Goal: Task Accomplishment & Management: Manage account settings

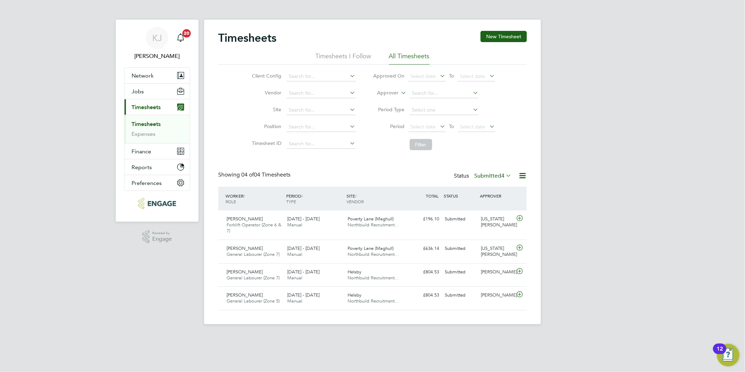
click at [476, 178] on label "Submitted 4" at bounding box center [492, 175] width 37 height 7
click at [481, 217] on li "Approved" at bounding box center [483, 218] width 32 height 10
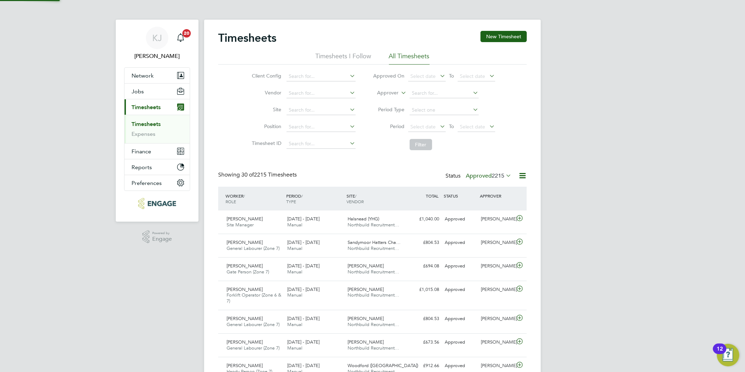
scroll to position [18, 61]
click at [475, 174] on label "Approved 2215" at bounding box center [489, 175] width 46 height 7
click at [478, 206] on li "Submitted" at bounding box center [479, 208] width 32 height 10
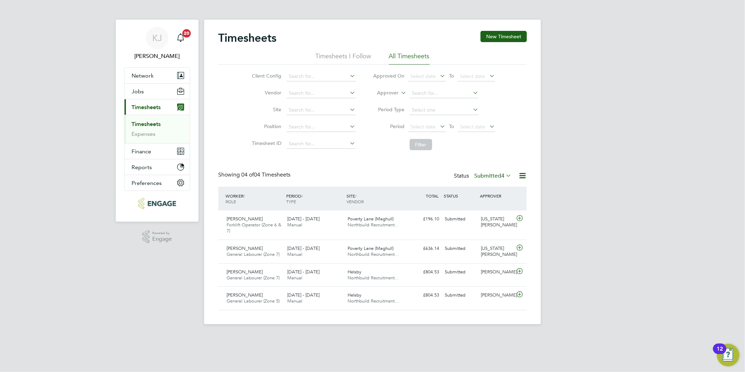
click at [491, 177] on label "Submitted 4" at bounding box center [492, 175] width 37 height 7
click at [485, 218] on li "Approved" at bounding box center [483, 218] width 32 height 10
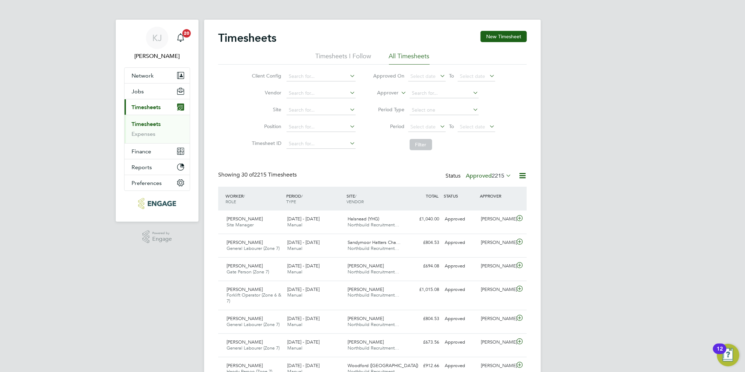
click at [416, 121] on li "Period Select date To Select date" at bounding box center [434, 127] width 140 height 17
drag, startPoint x: 416, startPoint y: 127, endPoint x: 409, endPoint y: 133, distance: 9.5
click at [416, 127] on span "Select date" at bounding box center [423, 126] width 25 height 6
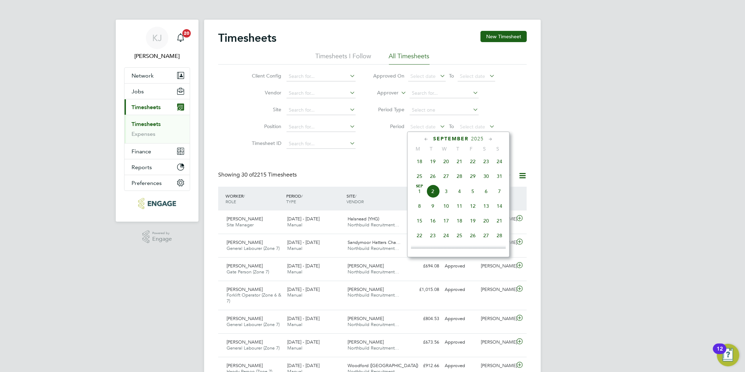
click at [416, 174] on span "25" at bounding box center [419, 175] width 13 height 13
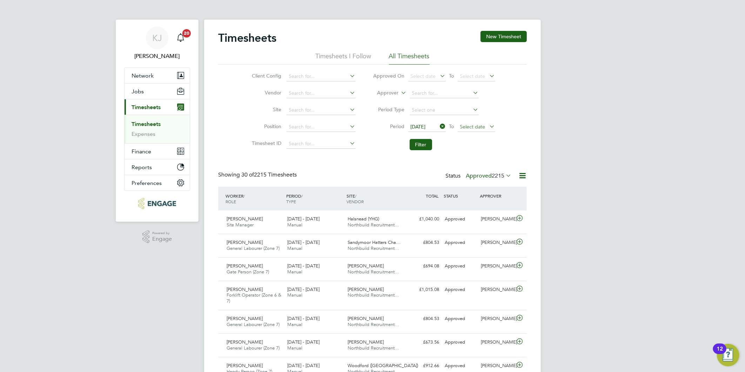
click at [463, 124] on span "Select date" at bounding box center [472, 126] width 25 height 6
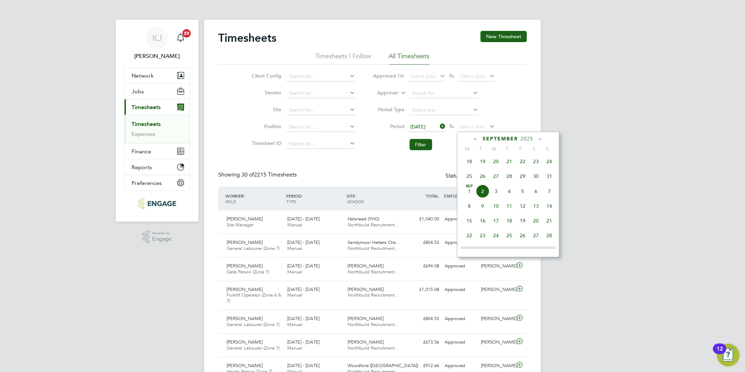
click at [551, 180] on span "31" at bounding box center [549, 175] width 13 height 13
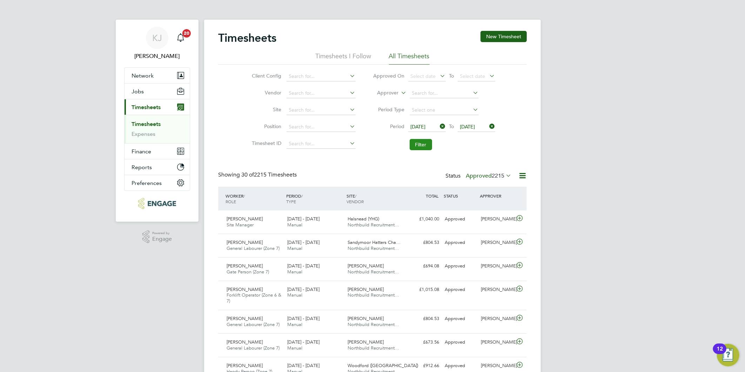
click at [422, 143] on button "Filter" at bounding box center [421, 144] width 22 height 11
click at [307, 106] on input at bounding box center [321, 110] width 69 height 10
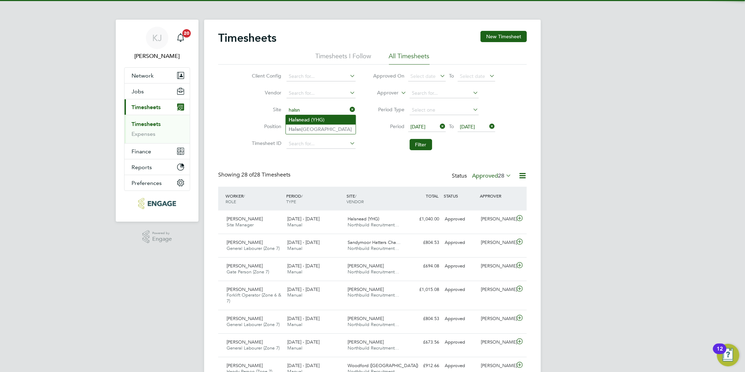
click at [317, 118] on li "Halsn ead (YHG)" at bounding box center [321, 119] width 70 height 9
type input "Halsnead (YHG)"
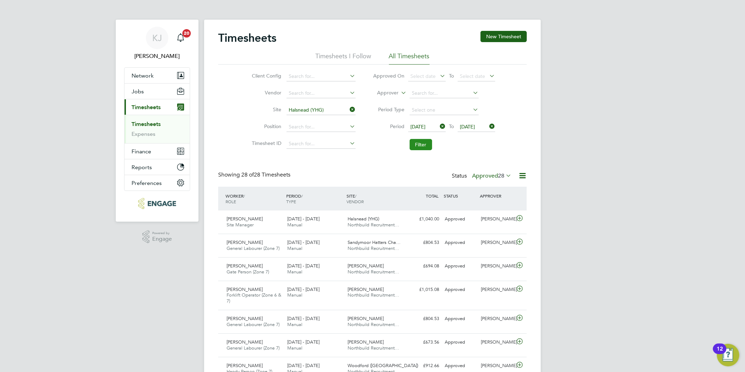
click at [423, 141] on button "Filter" at bounding box center [421, 144] width 22 height 11
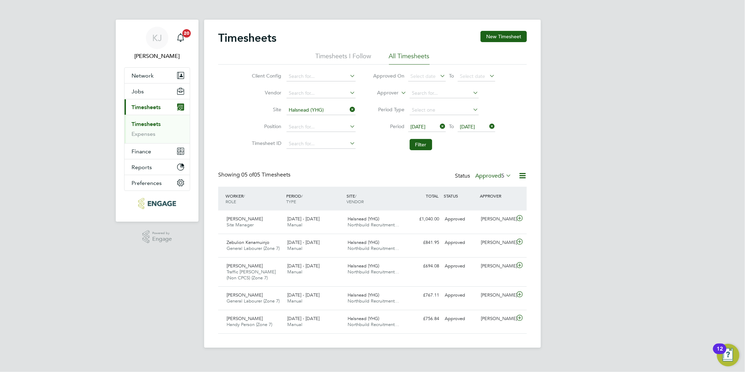
drag, startPoint x: 137, startPoint y: 121, endPoint x: 139, endPoint y: 125, distance: 4.4
click at [137, 121] on link "Timesheets" at bounding box center [146, 124] width 29 height 7
click at [145, 123] on link "Timesheets" at bounding box center [146, 124] width 29 height 7
click at [146, 130] on link "Expenses" at bounding box center [144, 133] width 24 height 7
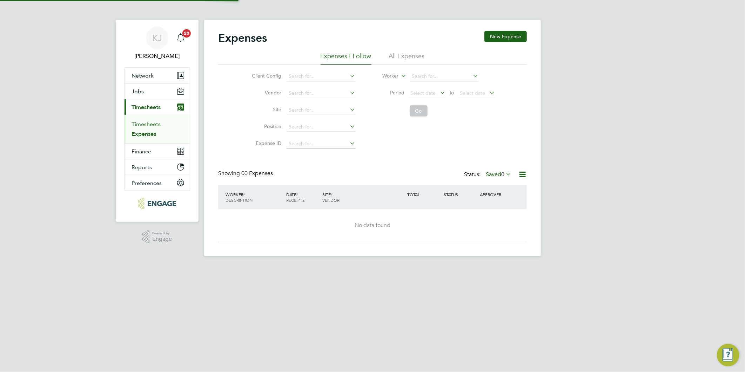
click at [141, 123] on link "Timesheets" at bounding box center [146, 124] width 29 height 7
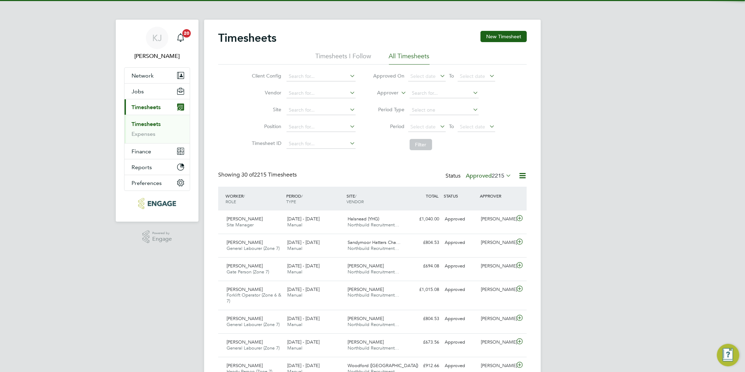
drag, startPoint x: 501, startPoint y: 34, endPoint x: 499, endPoint y: 44, distance: 9.9
click at [501, 34] on button "New Timesheet" at bounding box center [504, 36] width 46 height 11
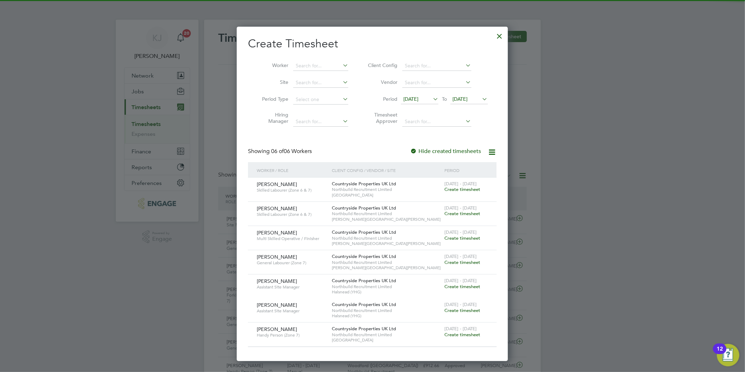
drag, startPoint x: 418, startPoint y: 97, endPoint x: 417, endPoint y: 101, distance: 4.0
click at [418, 97] on span "[DATE]" at bounding box center [410, 99] width 15 height 6
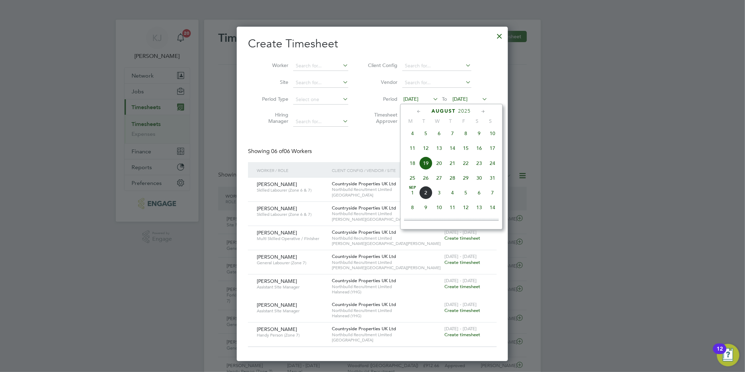
click at [410, 181] on span "25" at bounding box center [412, 177] width 13 height 13
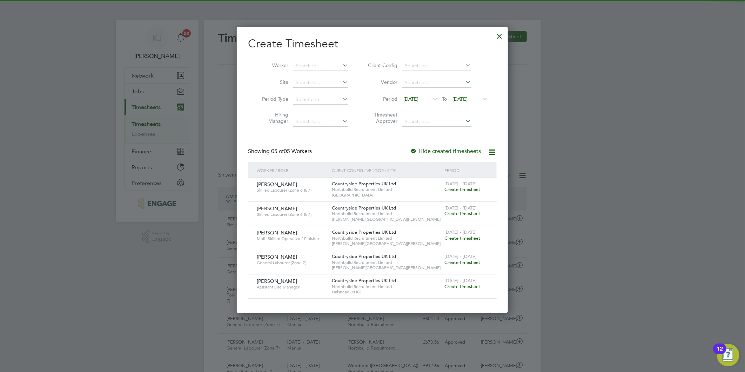
click at [463, 99] on span "[DATE]" at bounding box center [460, 99] width 15 height 6
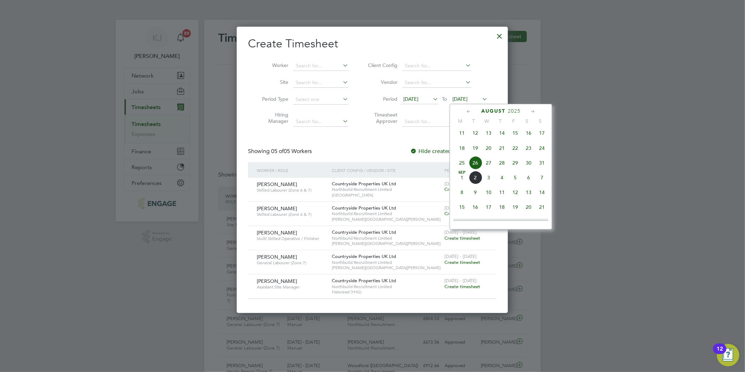
drag, startPoint x: 542, startPoint y: 167, endPoint x: 543, endPoint y: 181, distance: 14.0
click at [543, 167] on span "31" at bounding box center [541, 162] width 13 height 13
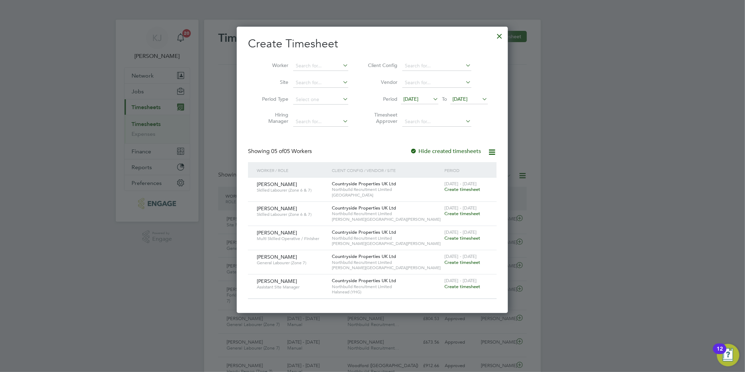
click at [414, 148] on div at bounding box center [413, 151] width 7 height 7
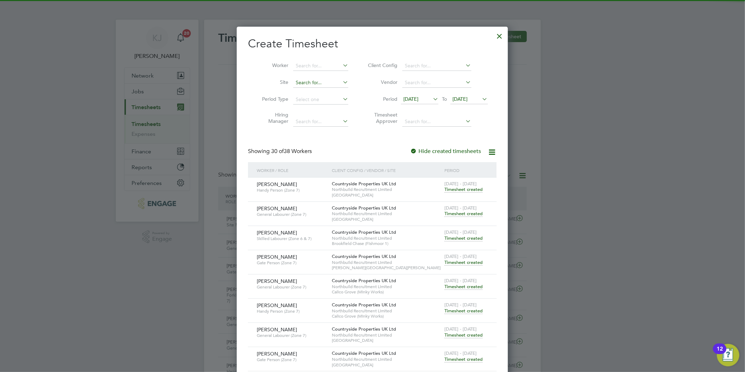
click at [323, 80] on input at bounding box center [320, 83] width 55 height 10
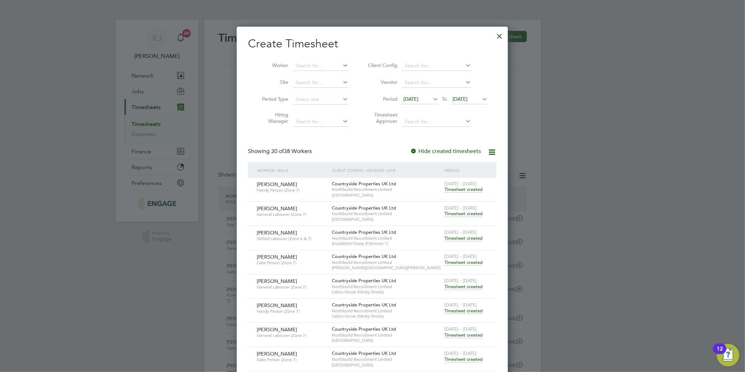
click at [269, 76] on li "Site" at bounding box center [302, 82] width 109 height 17
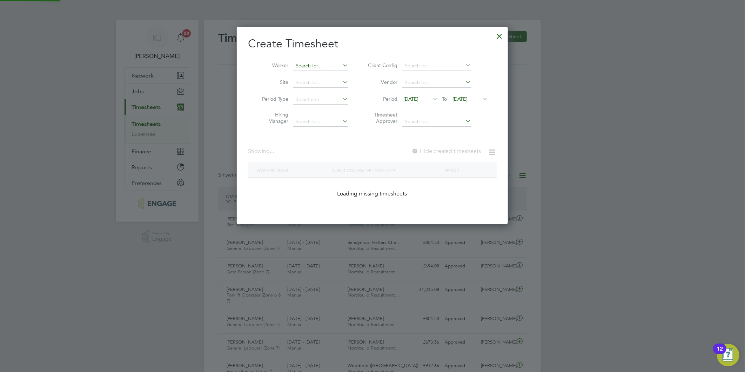
click at [310, 64] on input at bounding box center [320, 66] width 55 height 10
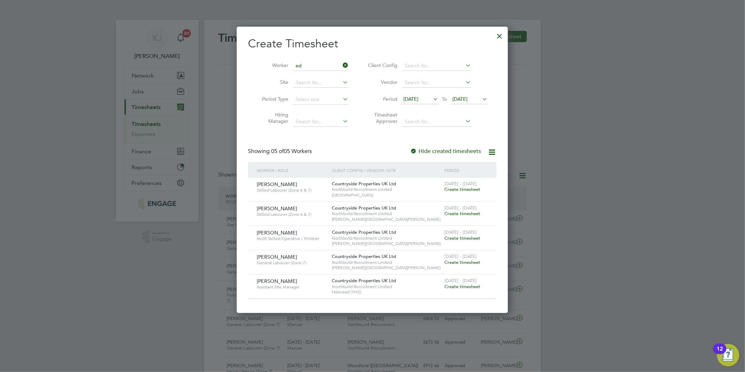
click at [316, 83] on li "[PERSON_NAME] [PERSON_NAME]" at bounding box center [326, 84] width 66 height 9
type input "[PERSON_NAME]"
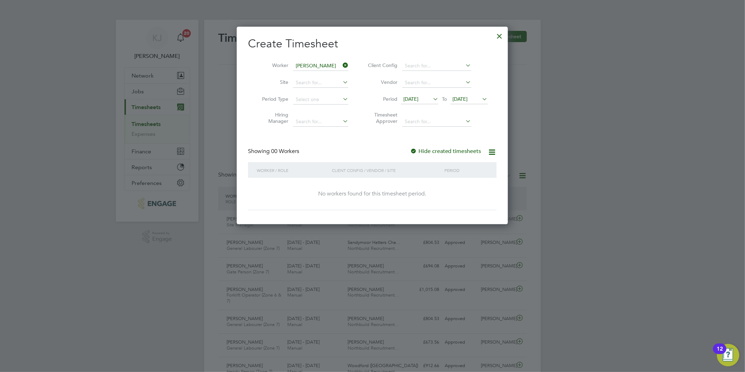
click at [416, 149] on div at bounding box center [413, 151] width 7 height 7
click at [415, 150] on div at bounding box center [413, 151] width 7 height 7
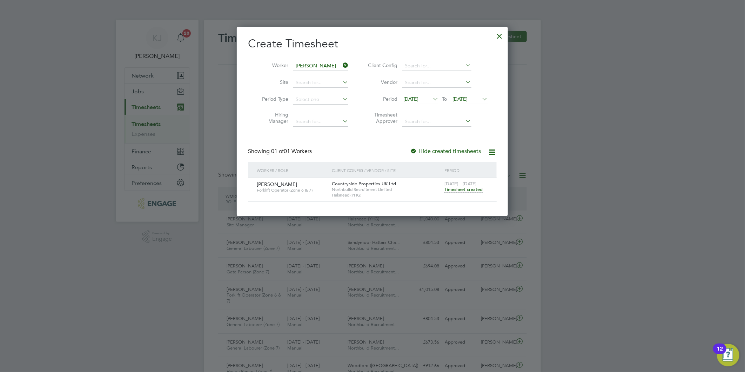
click at [470, 188] on span "Timesheet created" at bounding box center [463, 189] width 38 height 6
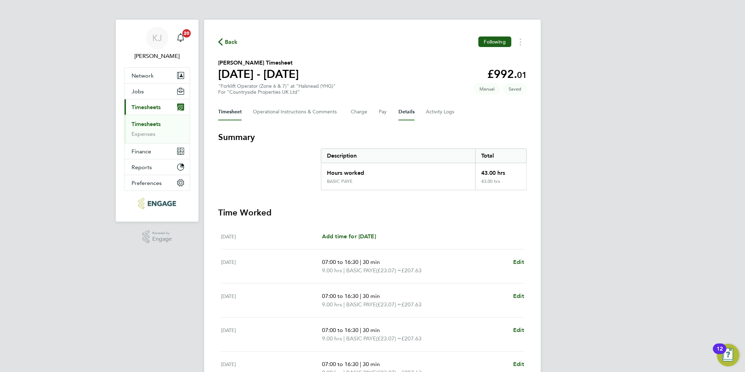
click at [402, 104] on button "Details" at bounding box center [406, 111] width 16 height 17
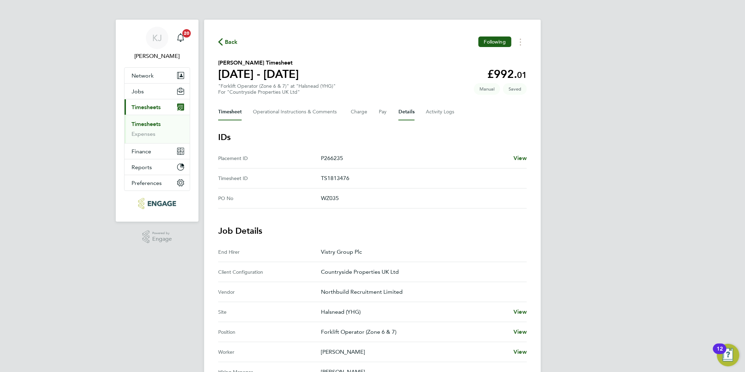
click at [221, 118] on button "Timesheet" at bounding box center [230, 111] width 24 height 17
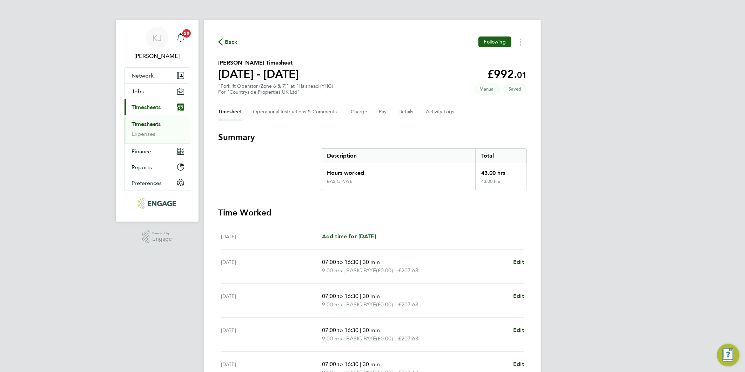
drag, startPoint x: 224, startPoint y: 114, endPoint x: 239, endPoint y: 128, distance: 20.6
click at [226, 114] on button "Timesheet" at bounding box center [230, 111] width 24 height 17
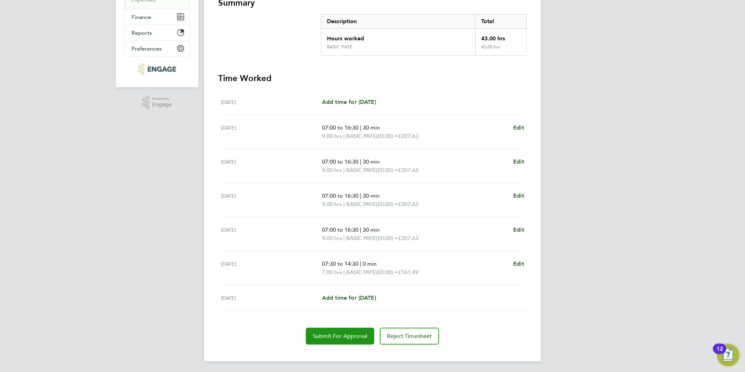
click at [338, 337] on span "Submit For Approval" at bounding box center [340, 336] width 54 height 7
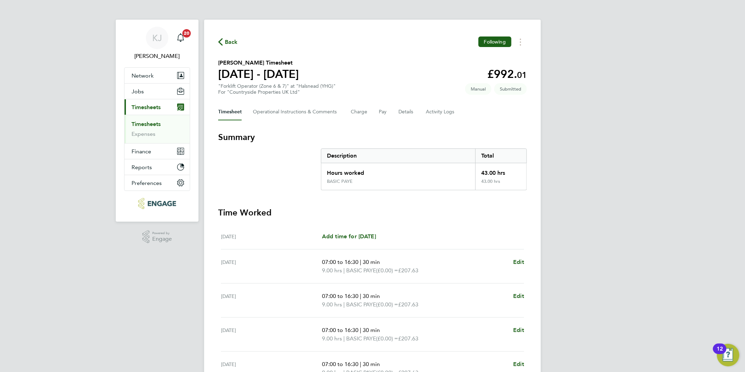
click at [153, 125] on link "Timesheets" at bounding box center [146, 124] width 29 height 7
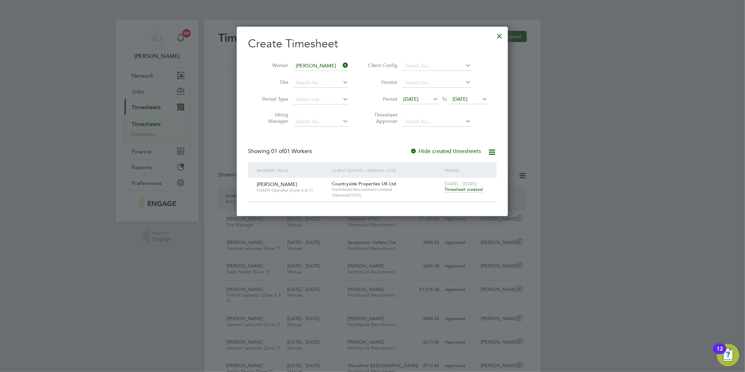
click at [499, 32] on div at bounding box center [500, 34] width 13 height 13
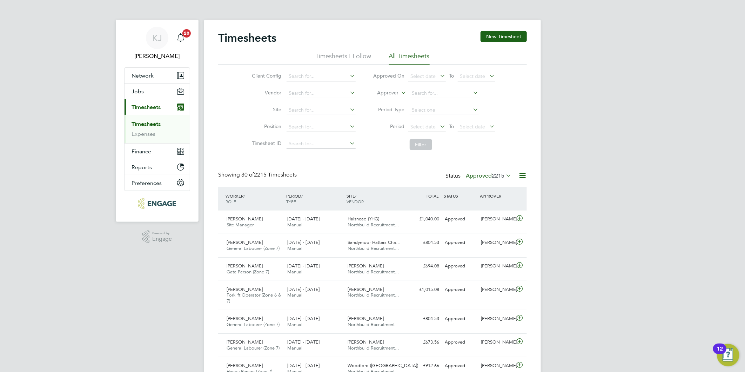
click at [144, 129] on li "Timesheets" at bounding box center [158, 126] width 53 height 10
click at [143, 133] on link "Expenses" at bounding box center [144, 133] width 24 height 7
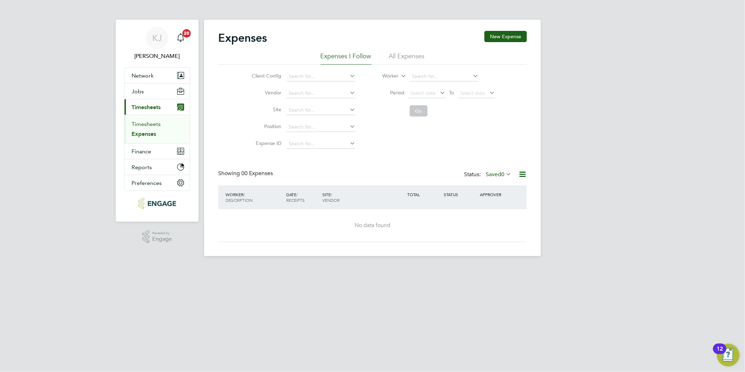
click at [144, 125] on link "Timesheets" at bounding box center [146, 124] width 29 height 7
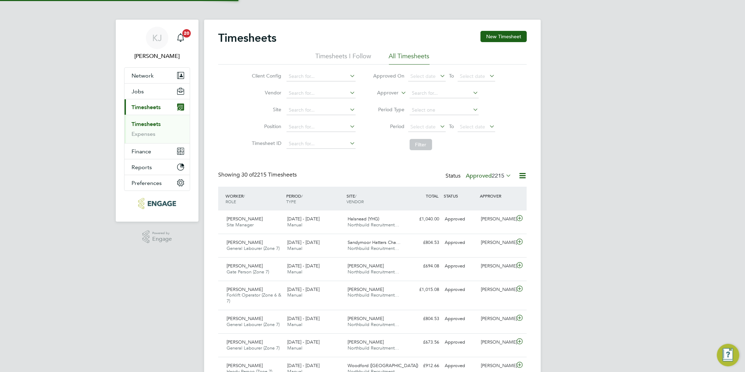
scroll to position [18, 61]
click at [501, 36] on button "New Timesheet" at bounding box center [504, 36] width 46 height 11
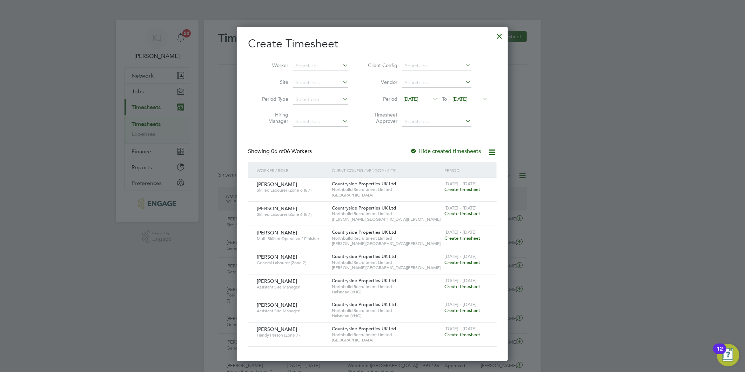
click at [411, 96] on span "[DATE]" at bounding box center [410, 99] width 15 height 6
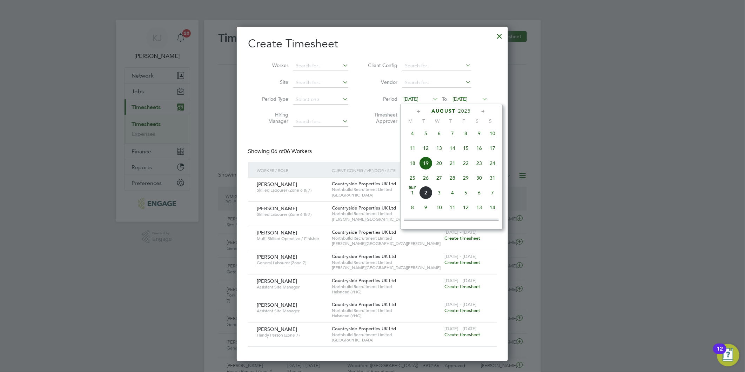
click at [412, 180] on span "25" at bounding box center [412, 177] width 13 height 13
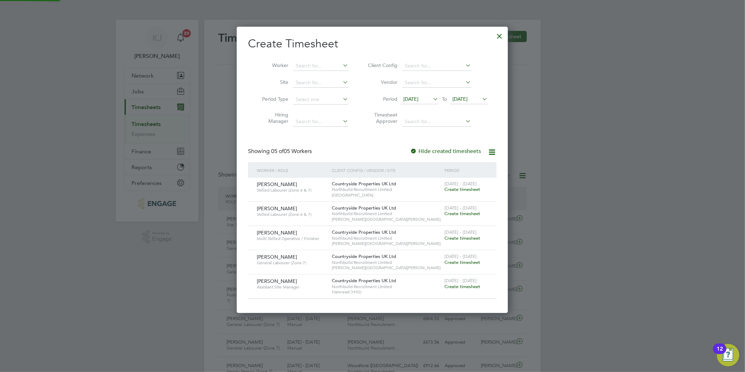
click at [471, 102] on span "[DATE]" at bounding box center [469, 99] width 38 height 9
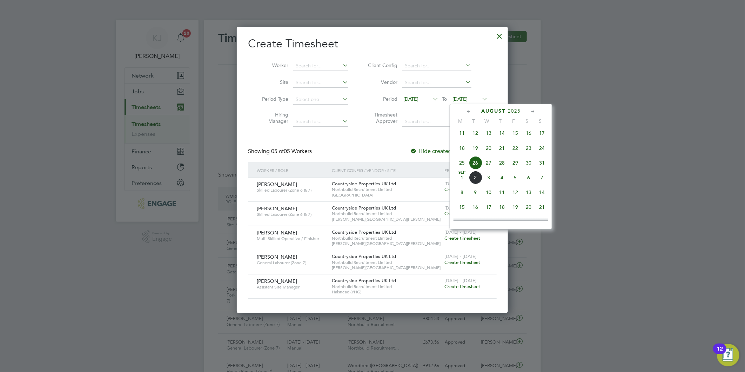
click at [545, 165] on span "31" at bounding box center [541, 162] width 13 height 13
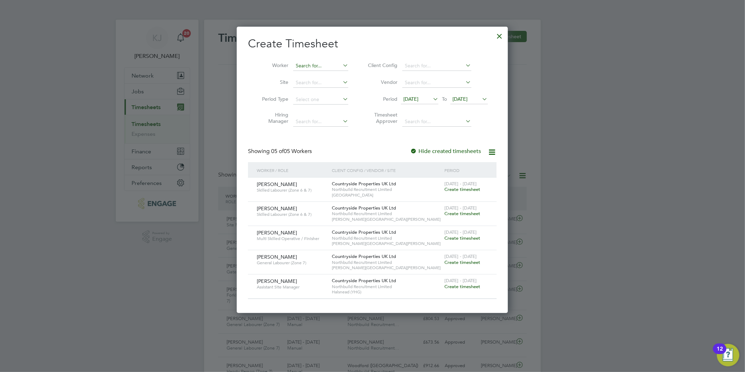
click at [312, 65] on input at bounding box center [320, 66] width 55 height 10
click at [313, 85] on li "[PERSON_NAME]" at bounding box center [324, 84] width 62 height 9
type input "[PERSON_NAME]"
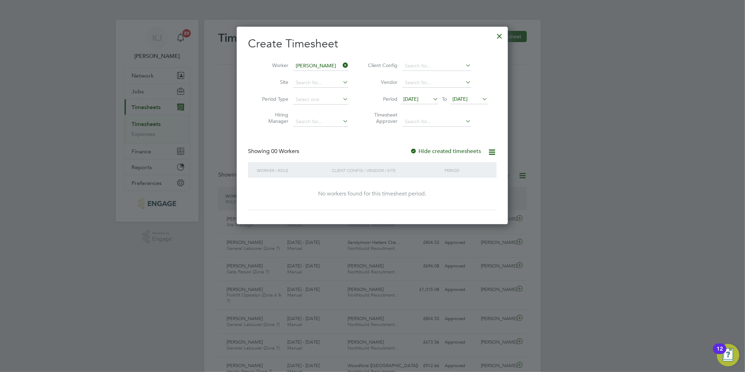
click at [412, 149] on div at bounding box center [413, 151] width 7 height 7
drag, startPoint x: 499, startPoint y: 35, endPoint x: 499, endPoint y: 146, distance: 110.5
click at [499, 35] on div at bounding box center [500, 34] width 13 height 13
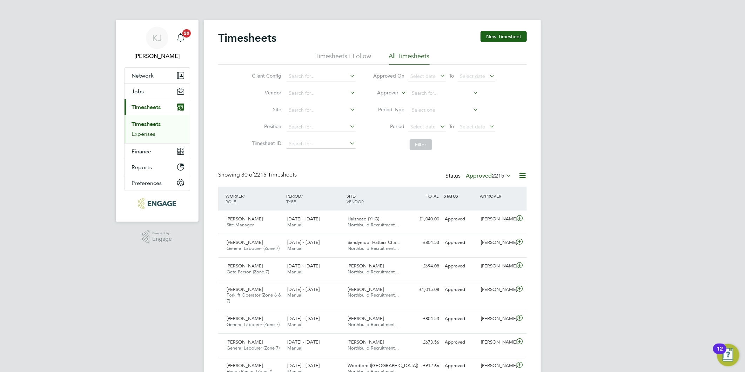
click at [138, 134] on link "Expenses" at bounding box center [144, 133] width 24 height 7
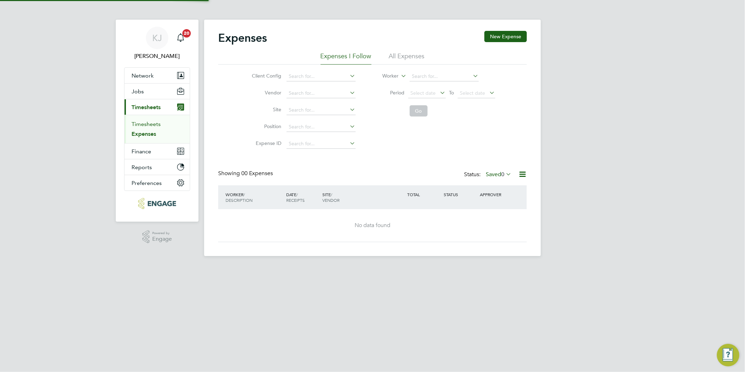
click at [139, 123] on link "Timesheets" at bounding box center [146, 124] width 29 height 7
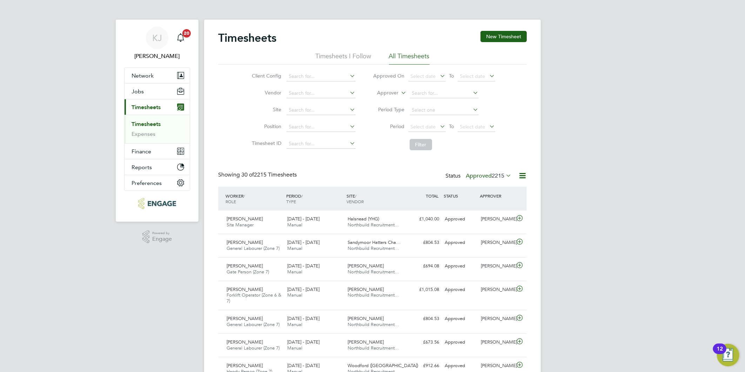
click at [423, 120] on li "Period Select date To Select date" at bounding box center [434, 127] width 140 height 17
click at [422, 125] on span "Select date" at bounding box center [423, 126] width 25 height 6
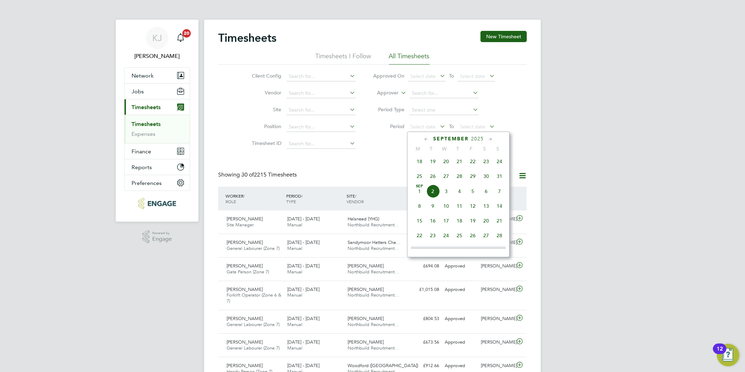
click at [419, 177] on span "25" at bounding box center [419, 175] width 13 height 13
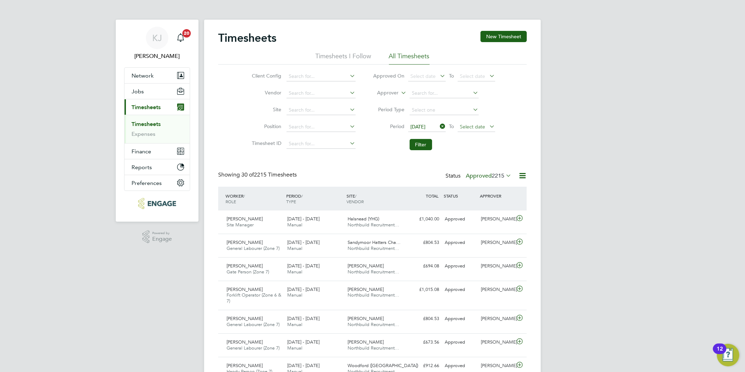
click at [467, 126] on span "Select date" at bounding box center [472, 126] width 25 height 6
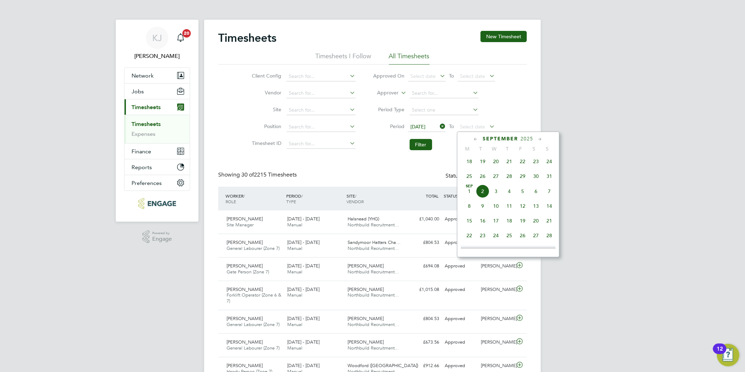
drag, startPoint x: 551, startPoint y: 177, endPoint x: 548, endPoint y: 177, distance: 3.9
click at [551, 177] on span "31" at bounding box center [549, 175] width 13 height 13
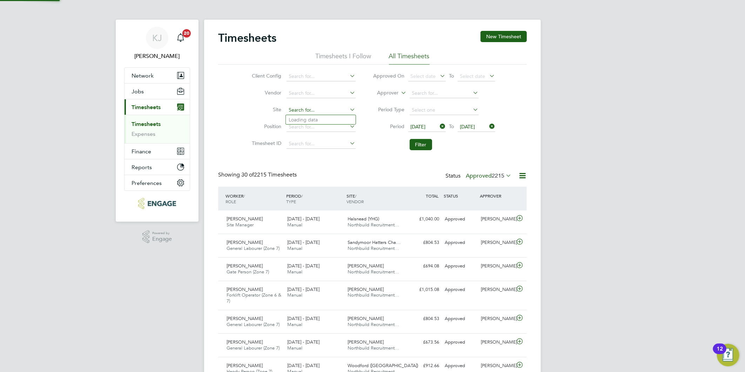
click at [303, 111] on input at bounding box center [321, 110] width 69 height 10
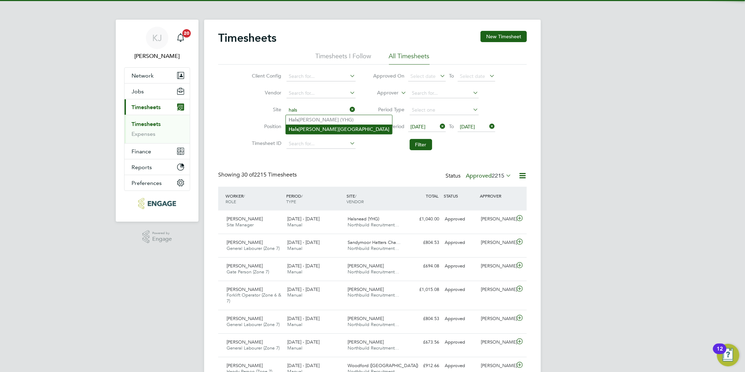
drag, startPoint x: 310, startPoint y: 119, endPoint x: 305, endPoint y: 129, distance: 11.6
click at [310, 118] on li "Hals [PERSON_NAME] (YHG)" at bounding box center [339, 119] width 106 height 9
type input "Halsnead (YHG)"
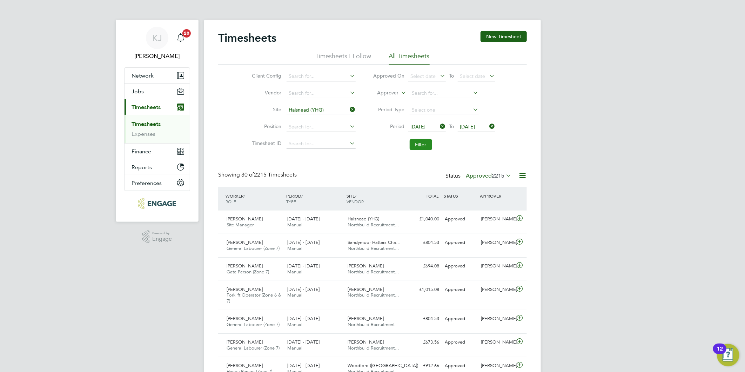
click at [417, 146] on button "Filter" at bounding box center [421, 144] width 22 height 11
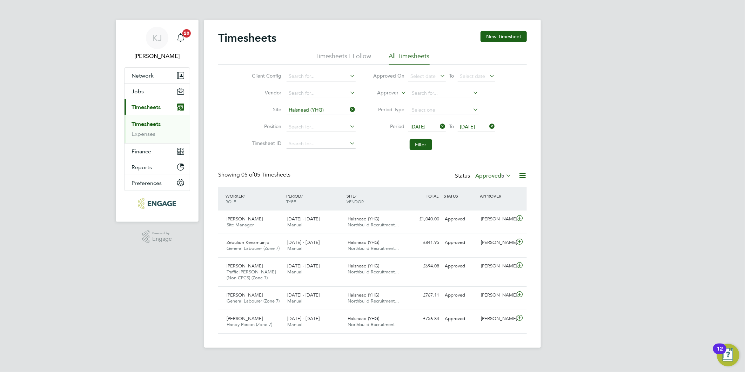
click at [142, 129] on li "Timesheets" at bounding box center [158, 126] width 53 height 10
click at [151, 132] on link "Expenses" at bounding box center [144, 133] width 24 height 7
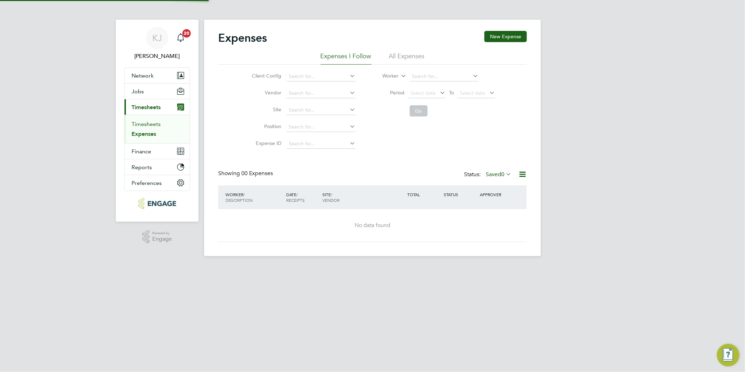
click at [145, 123] on link "Timesheets" at bounding box center [146, 124] width 29 height 7
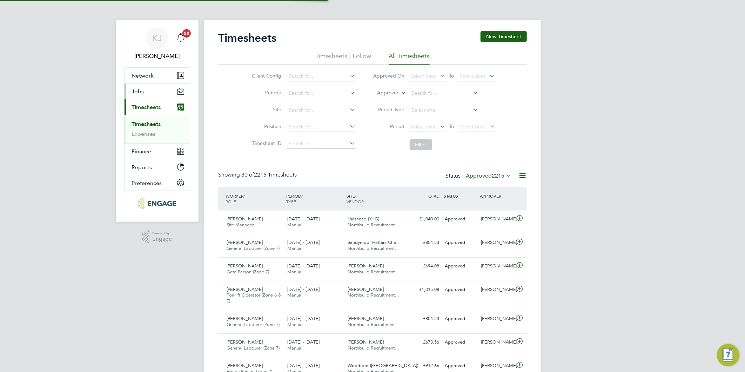
click at [139, 90] on span "Jobs" at bounding box center [138, 91] width 12 height 7
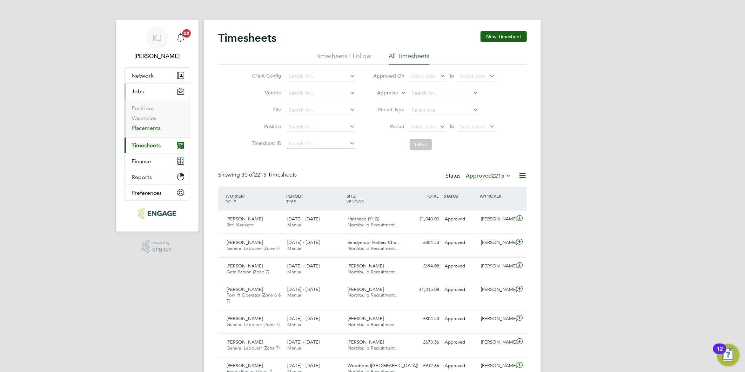
click at [143, 125] on link "Placements" at bounding box center [146, 128] width 29 height 7
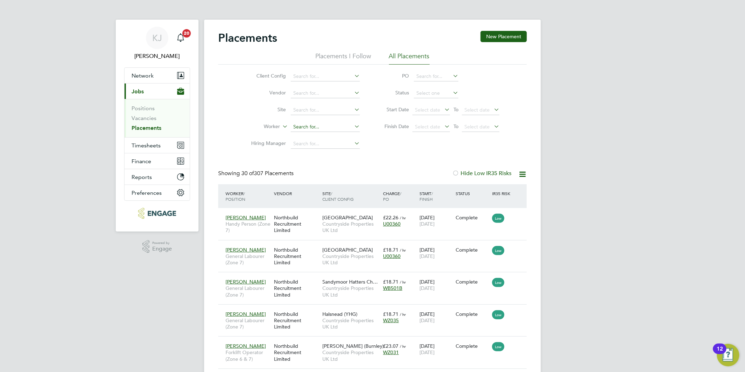
click at [310, 128] on input at bounding box center [325, 127] width 69 height 10
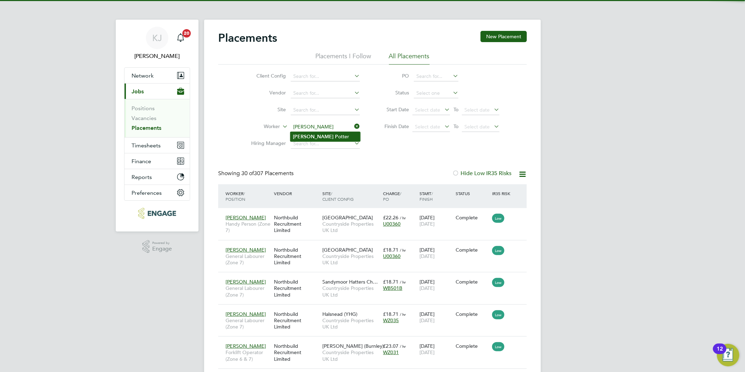
click at [313, 134] on li "[PERSON_NAME]" at bounding box center [325, 136] width 70 height 9
type input "[PERSON_NAME]"
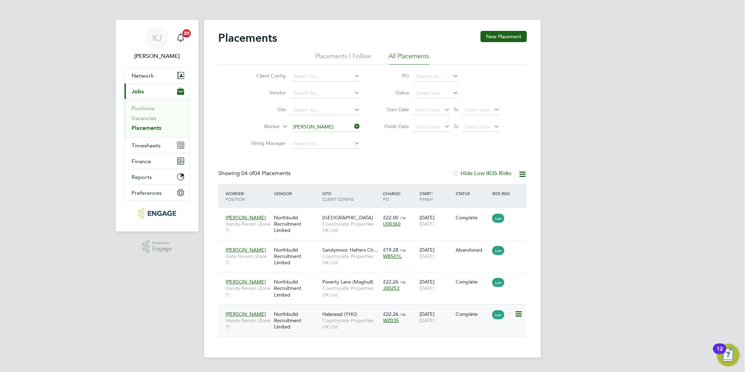
click at [293, 313] on div "Northbuild Recruitment Limited" at bounding box center [296, 320] width 48 height 26
